Goal: Find specific page/section: Find specific page/section

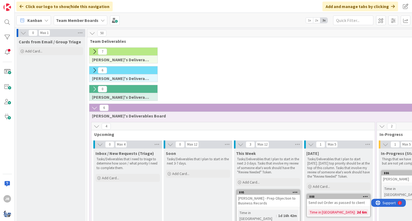
click at [93, 51] on icon at bounding box center [94, 52] width 6 height 6
click at [94, 54] on button at bounding box center [94, 51] width 7 height 7
click at [95, 71] on icon at bounding box center [94, 71] width 6 height 6
click at [92, 88] on icon at bounding box center [94, 89] width 6 height 6
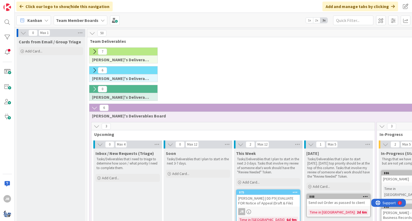
click at [93, 90] on icon at bounding box center [94, 89] width 6 height 6
click at [93, 73] on button at bounding box center [94, 70] width 7 height 7
click at [376, 23] on span at bounding box center [381, 21] width 10 height 10
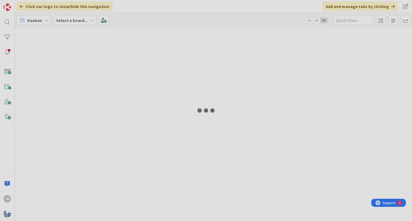
click at [383, 42] on div at bounding box center [206, 110] width 412 height 221
